Goal: Browse casually

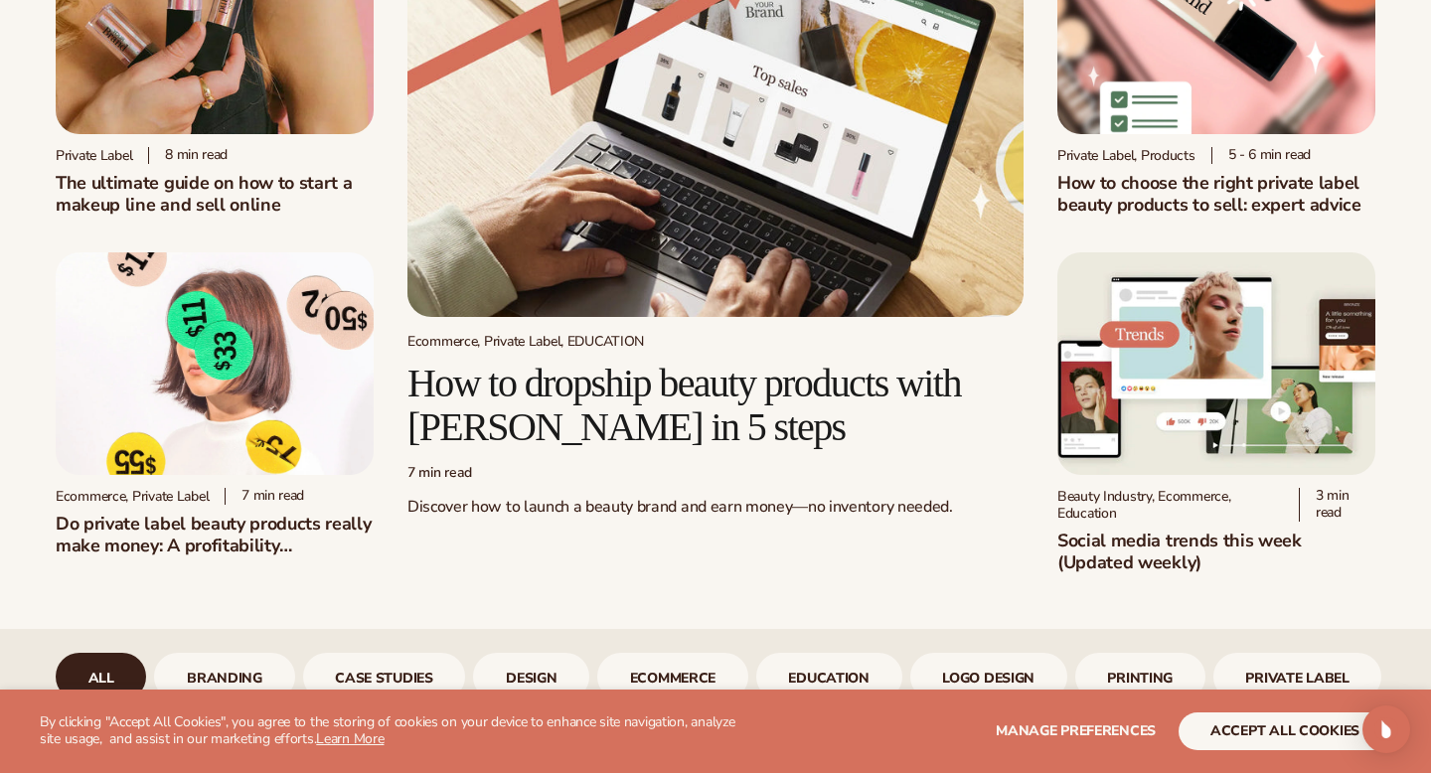
scroll to position [278, 0]
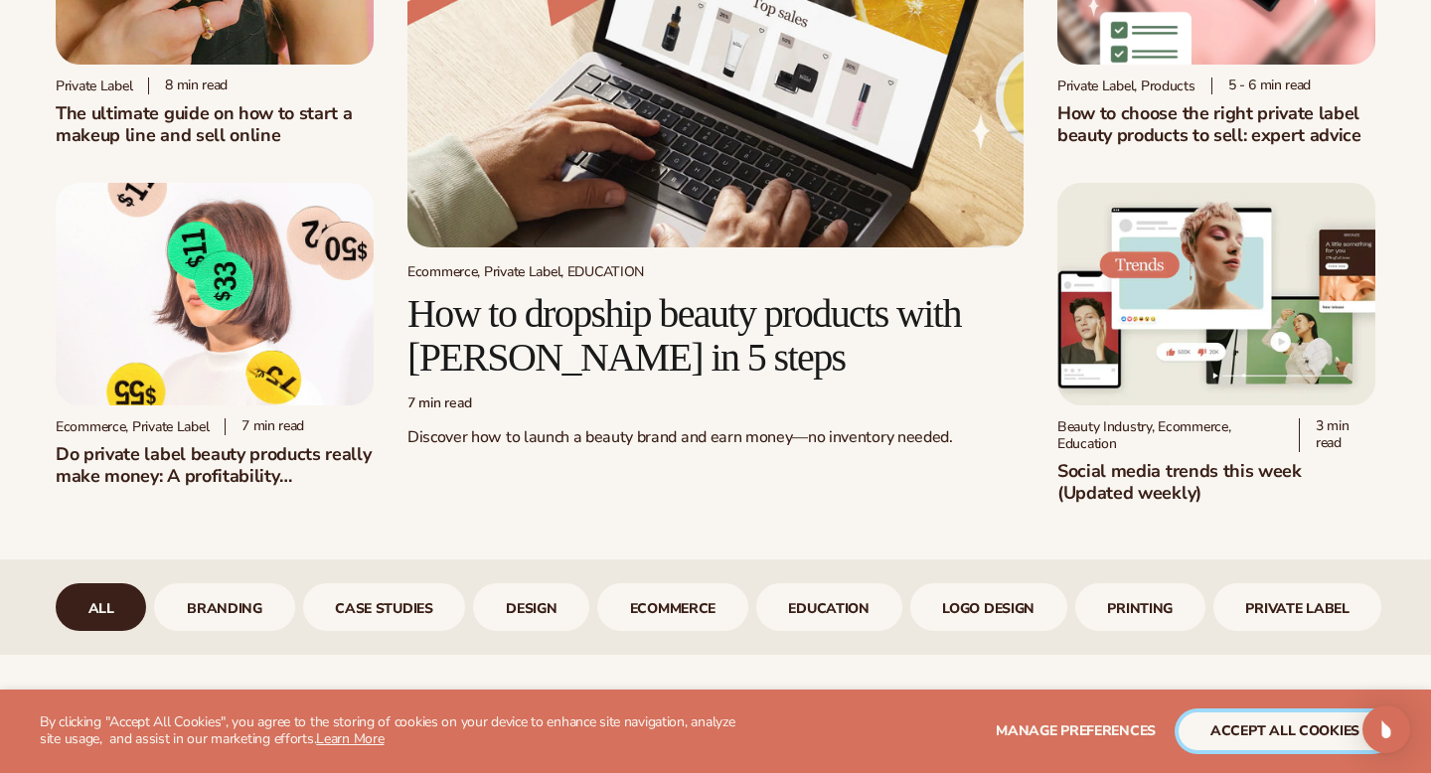
click at [1266, 723] on button "accept all cookies" at bounding box center [1285, 732] width 213 height 38
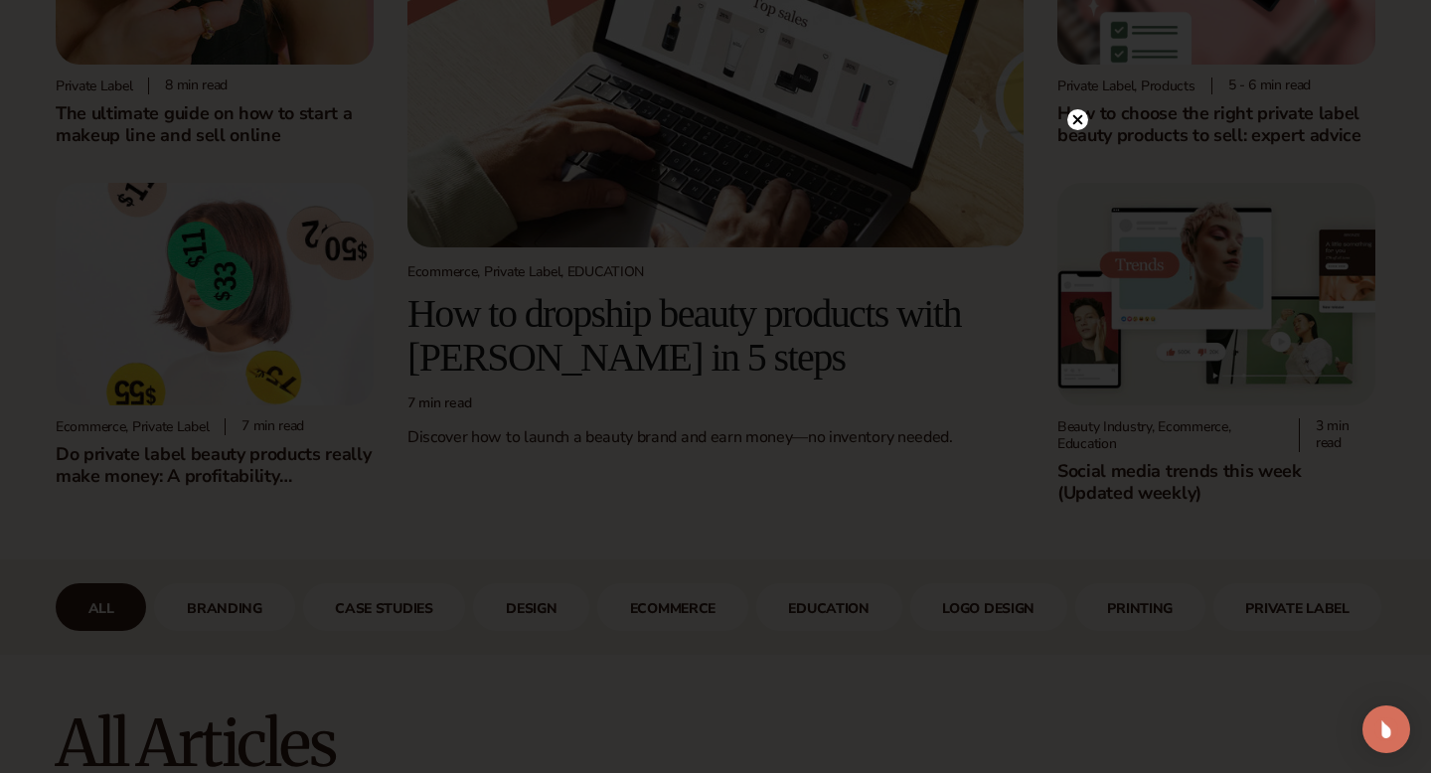
scroll to position [318, 0]
